Goal: Browse casually

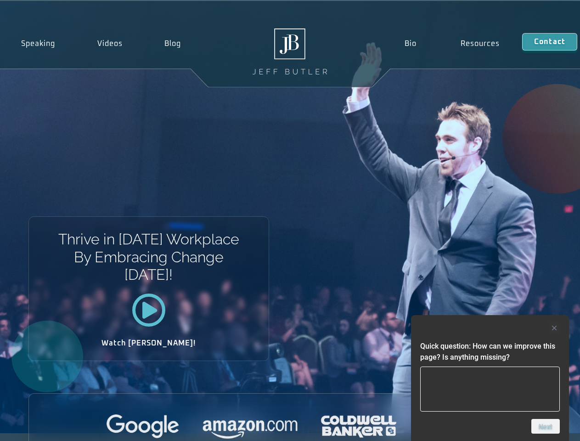
click at [290, 220] on div "Thrive in [DATE] Workplace By Embracing Change [DATE]! Watch [PERSON_NAME]!" at bounding box center [290, 217] width 580 height 432
click at [490, 328] on div at bounding box center [490, 327] width 140 height 11
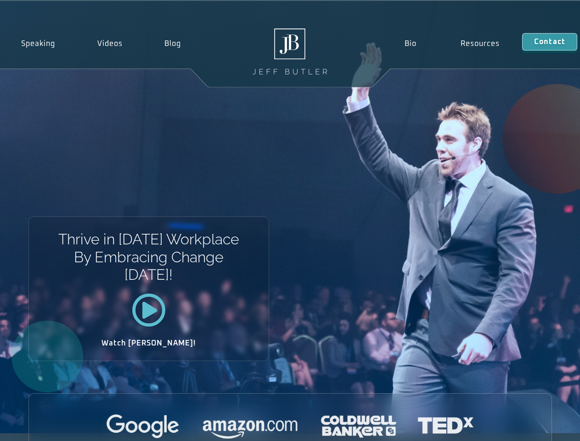
click at [545, 426] on div at bounding box center [290, 426] width 522 height 25
